Goal: Find contact information: Find contact information

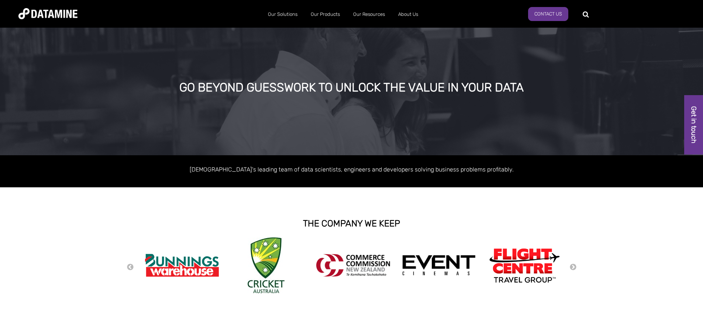
click at [40, 14] on img at bounding box center [47, 13] width 59 height 11
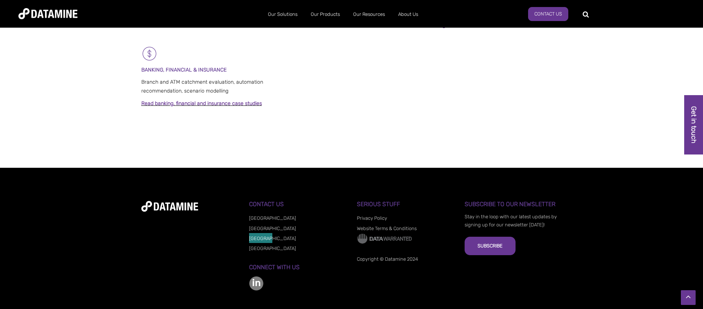
scroll to position [605, 0]
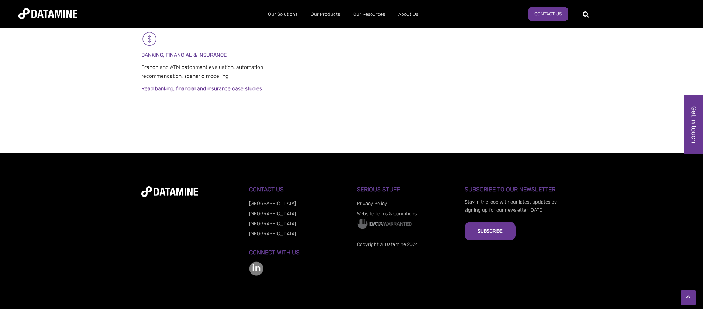
click at [471, 123] on div at bounding box center [351, 131] width 703 height 44
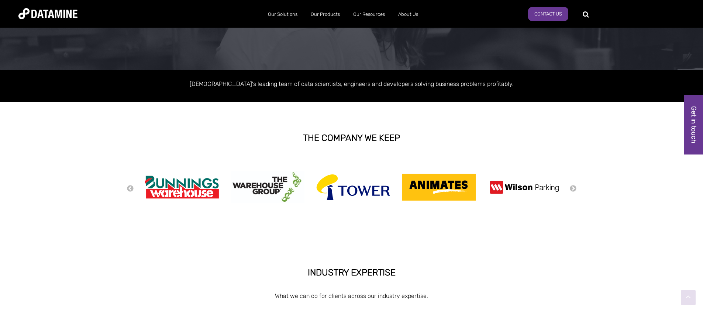
scroll to position [117, 0]
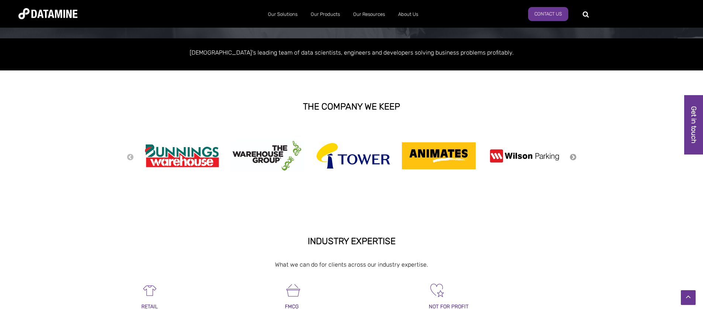
click at [570, 156] on button "Next" at bounding box center [572, 157] width 7 height 8
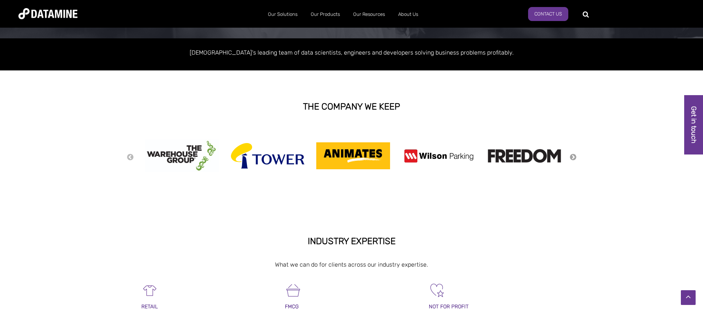
click at [570, 156] on button "Next" at bounding box center [572, 157] width 7 height 8
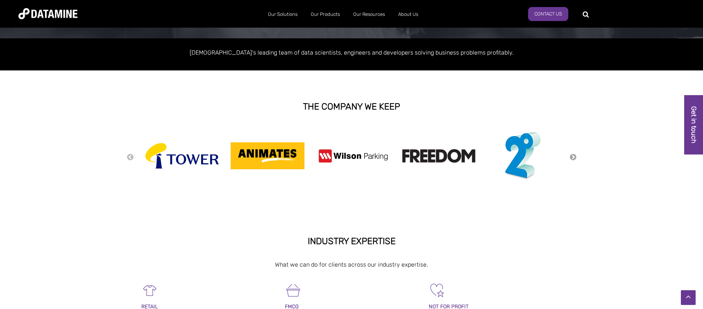
scroll to position [0, 0]
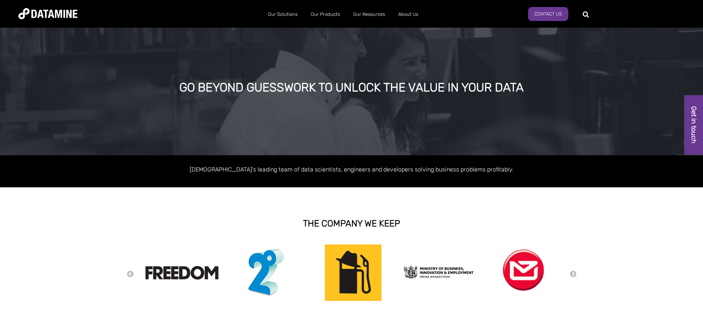
click at [55, 12] on img at bounding box center [47, 13] width 59 height 11
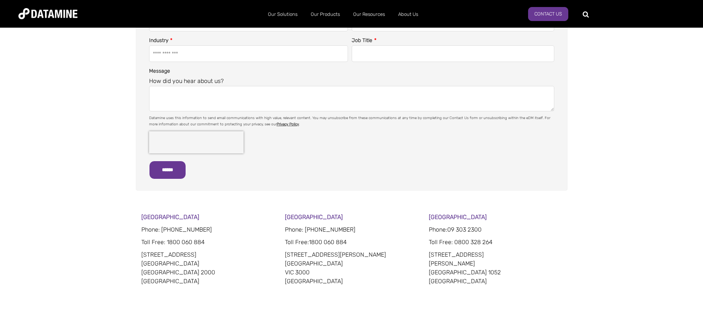
scroll to position [423, 0]
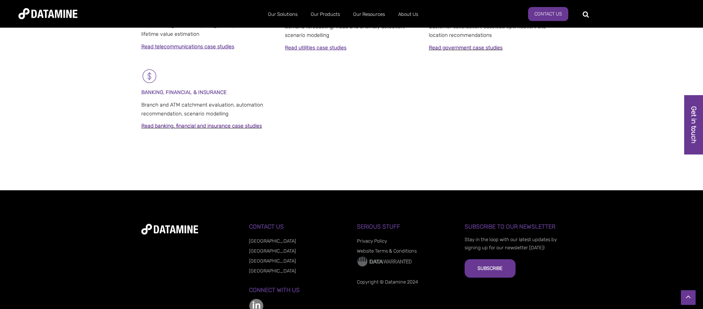
scroll to position [590, 0]
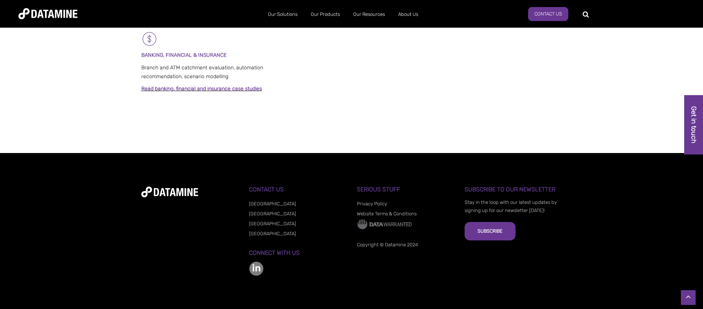
click at [406, 111] on div at bounding box center [351, 131] width 703 height 44
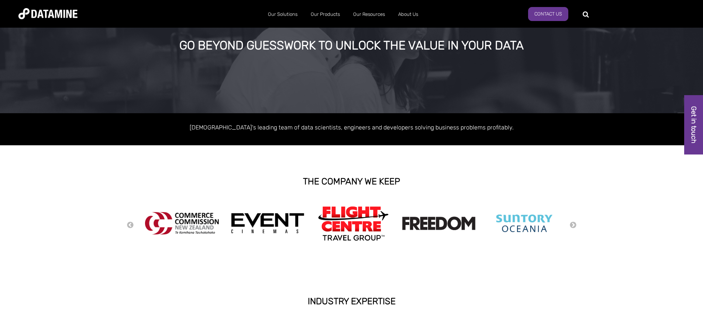
scroll to position [44, 0]
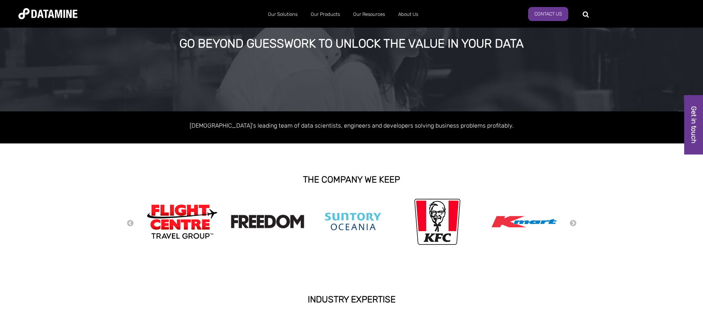
click at [420, 127] on p "[DEMOGRAPHIC_DATA]'s leading team of data scientists, engineers and developers …" at bounding box center [351, 126] width 421 height 10
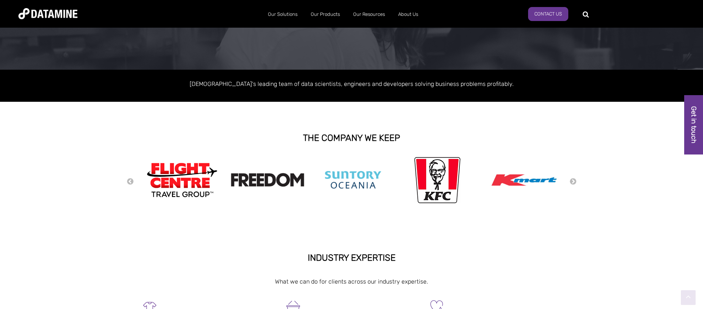
scroll to position [87, 0]
